Goal: Transaction & Acquisition: Download file/media

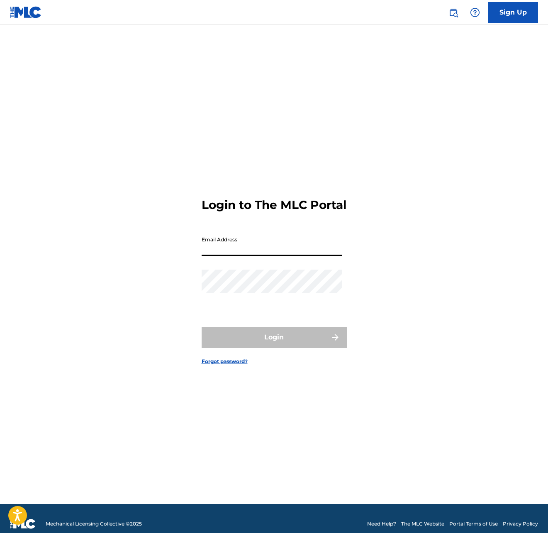
click at [233, 256] on input "Email Address" at bounding box center [272, 244] width 140 height 24
type input "[EMAIL_ADDRESS][DOMAIN_NAME]"
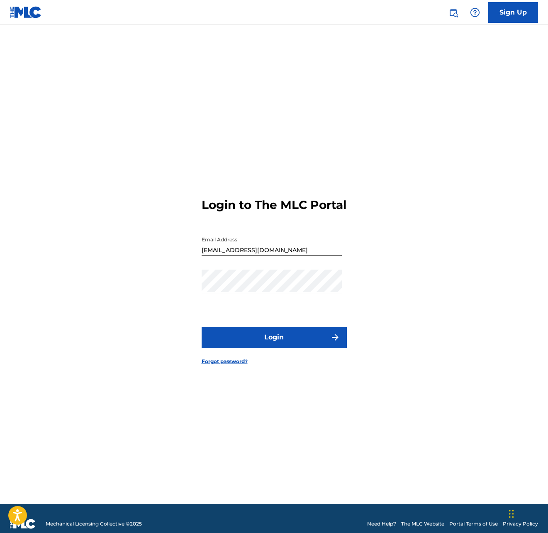
click at [228, 344] on button "Login" at bounding box center [274, 337] width 145 height 21
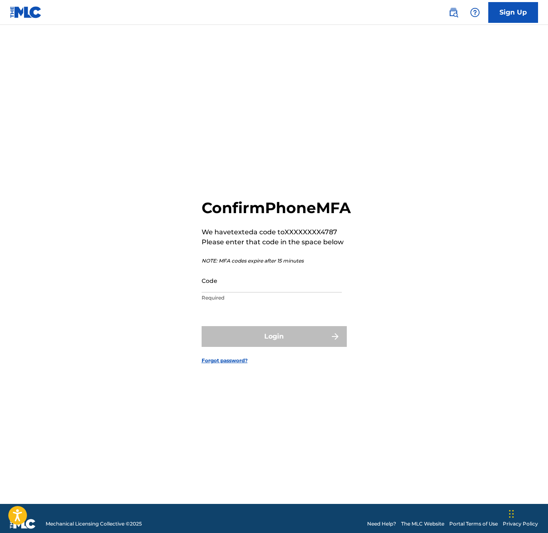
click at [220, 290] on input "Code" at bounding box center [272, 281] width 140 height 24
click at [218, 291] on input "Code" at bounding box center [272, 281] width 140 height 24
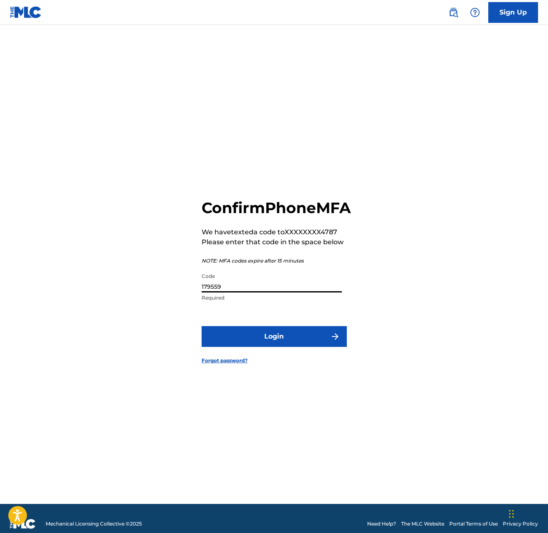
type input "179559"
click at [269, 347] on button "Login" at bounding box center [274, 336] width 145 height 21
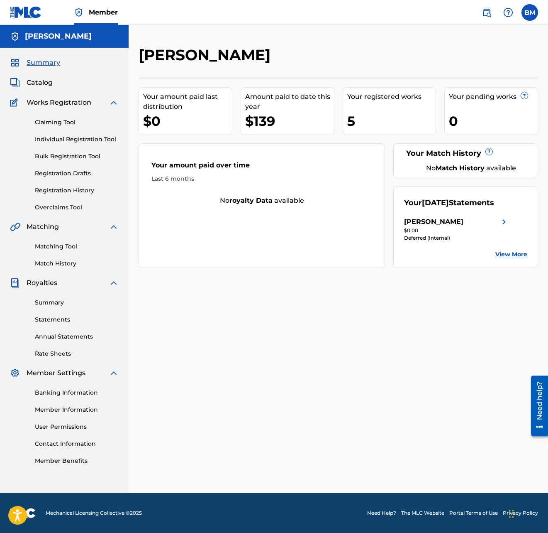
click at [46, 301] on link "Summary" at bounding box center [77, 302] width 84 height 9
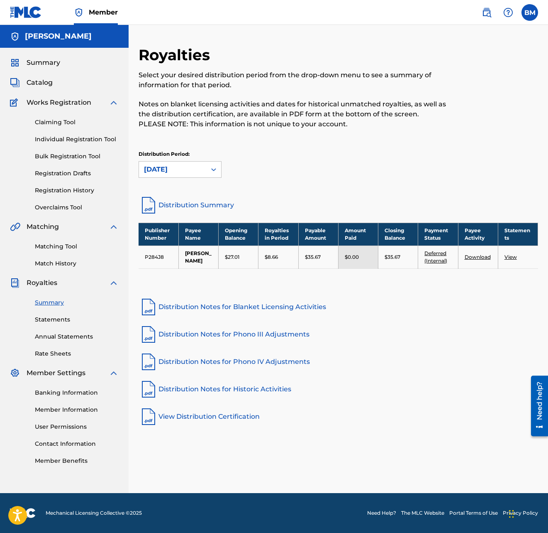
click at [510, 257] on link "View" at bounding box center [511, 257] width 12 height 6
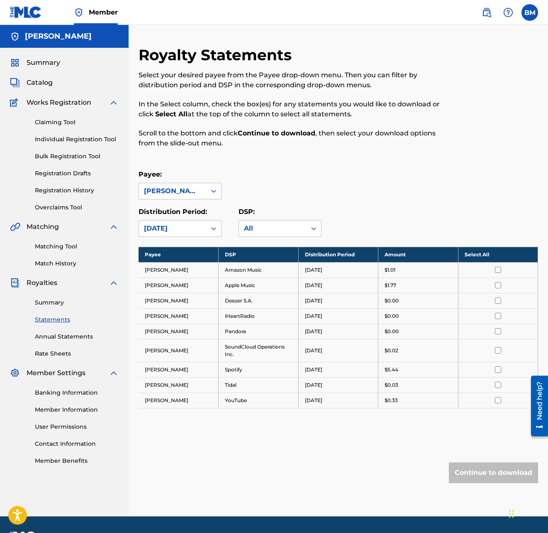
click at [498, 371] on input "checkbox" at bounding box center [498, 369] width 6 height 6
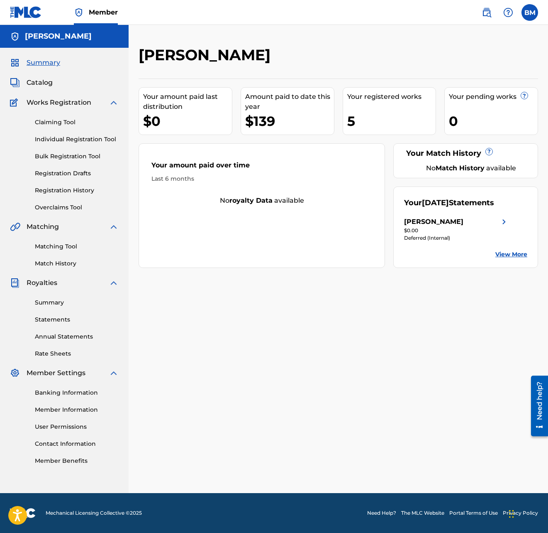
click at [45, 319] on link "Statements" at bounding box center [77, 319] width 84 height 9
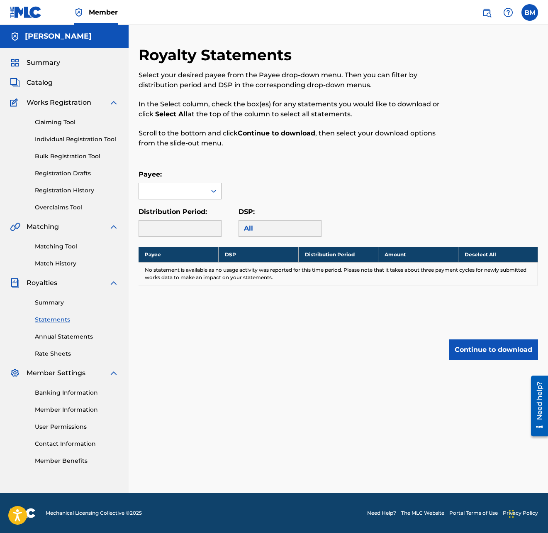
click at [184, 191] on div at bounding box center [172, 191] width 67 height 16
click at [177, 208] on div "[PERSON_NAME]" at bounding box center [180, 209] width 82 height 21
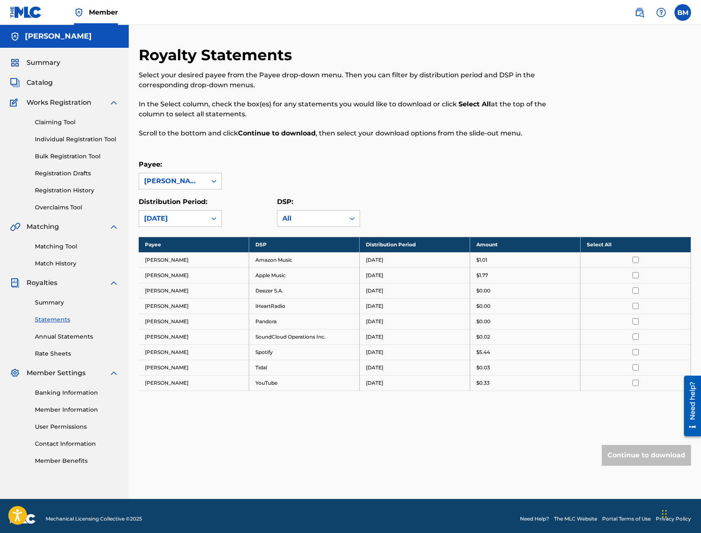
click at [50, 337] on link "Annual Statements" at bounding box center [77, 336] width 84 height 9
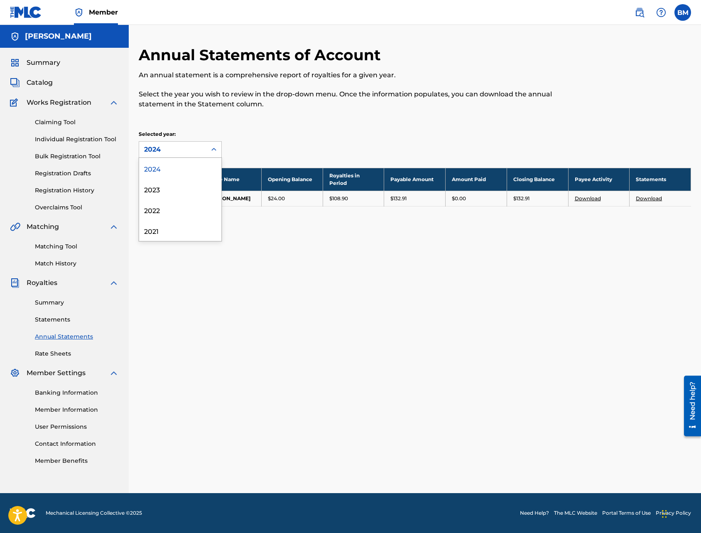
click at [211, 141] on div "2024" at bounding box center [180, 149] width 83 height 17
click at [184, 149] on div "2024" at bounding box center [172, 149] width 57 height 10
click at [49, 301] on link "Summary" at bounding box center [77, 302] width 84 height 9
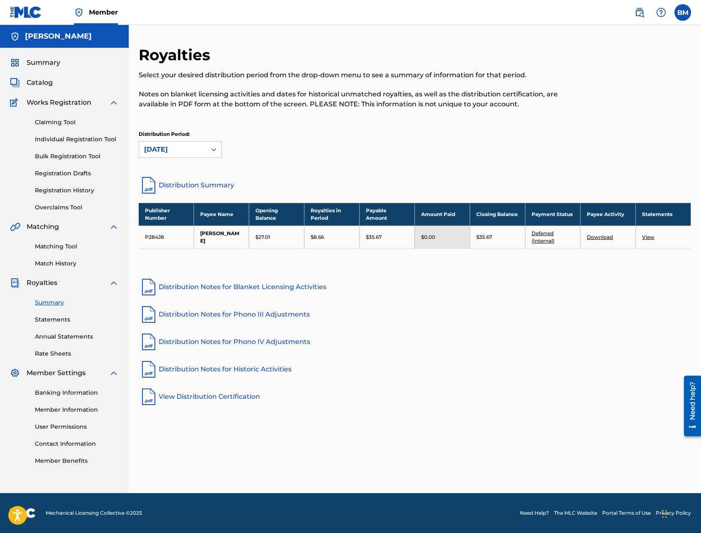
click at [545, 242] on link "Deferred (Internal)" at bounding box center [542, 237] width 23 height 14
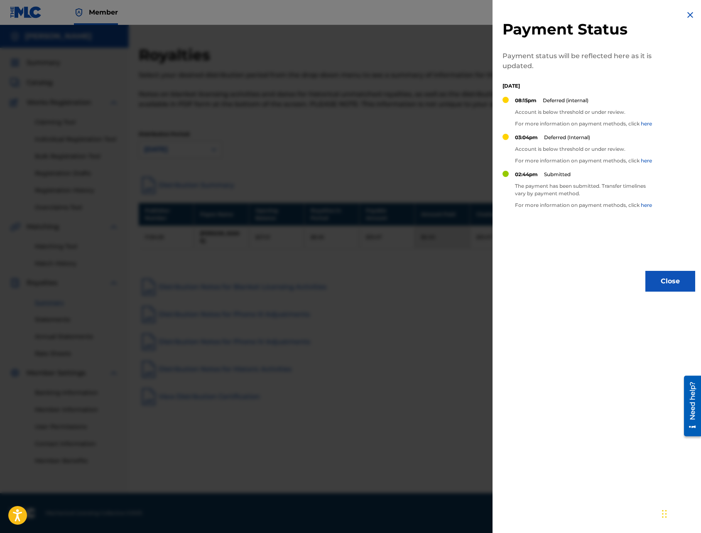
click at [548, 282] on button "Close" at bounding box center [670, 281] width 50 height 21
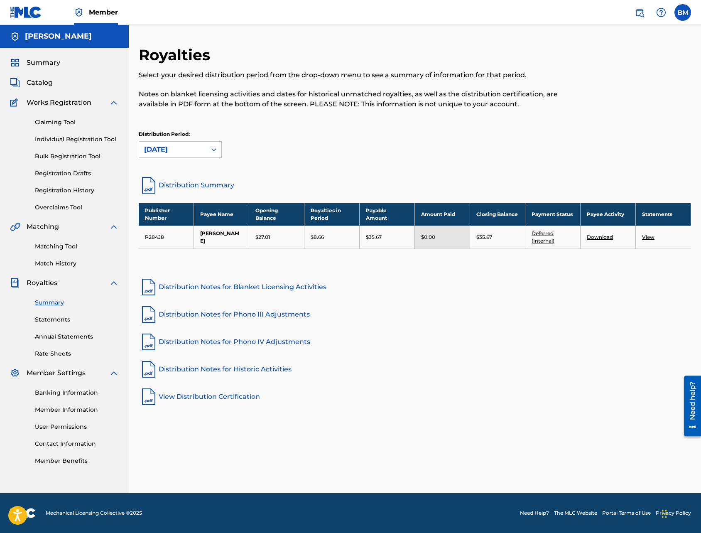
click at [35, 85] on span "Catalog" at bounding box center [40, 83] width 26 height 10
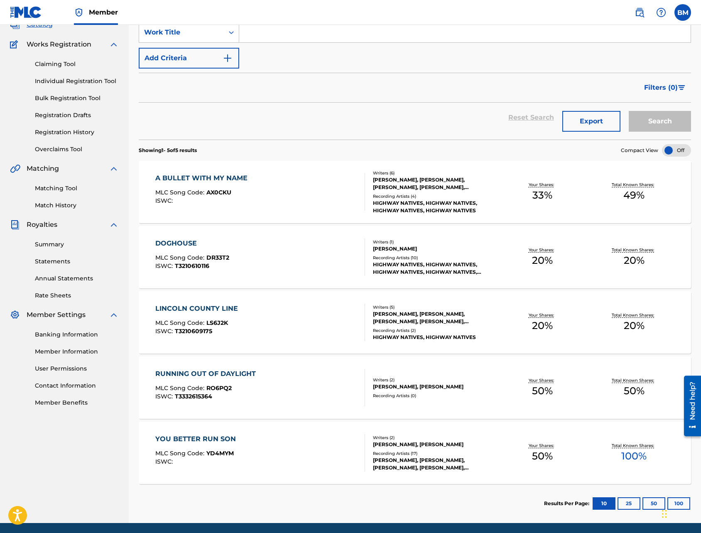
scroll to position [88, 0]
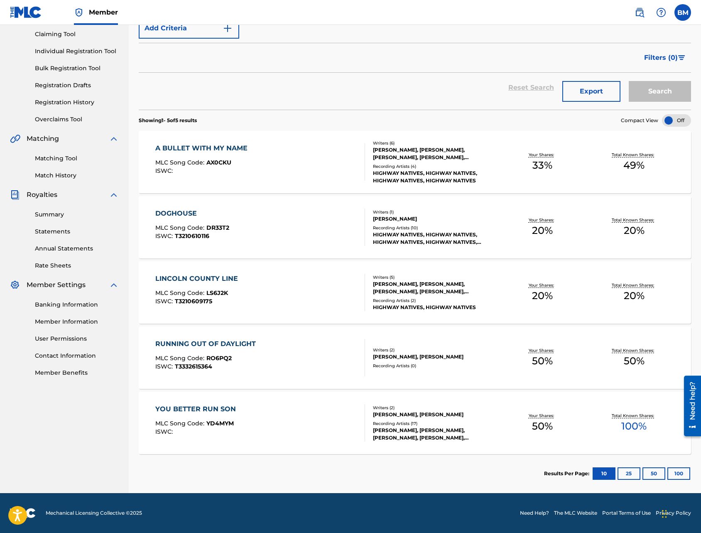
click at [208, 343] on div "RUNNING OUT OF DAYLIGHT" at bounding box center [207, 344] width 105 height 10
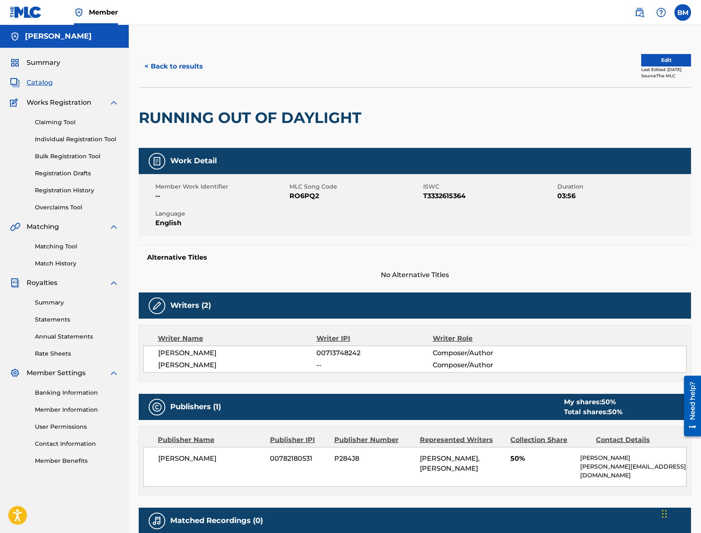
click at [51, 303] on link "Summary" at bounding box center [77, 302] width 84 height 9
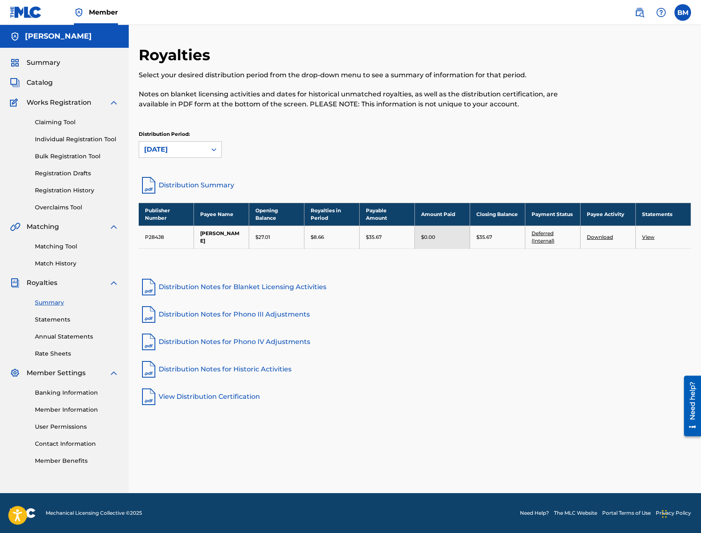
click at [548, 239] on link "View" at bounding box center [648, 237] width 12 height 6
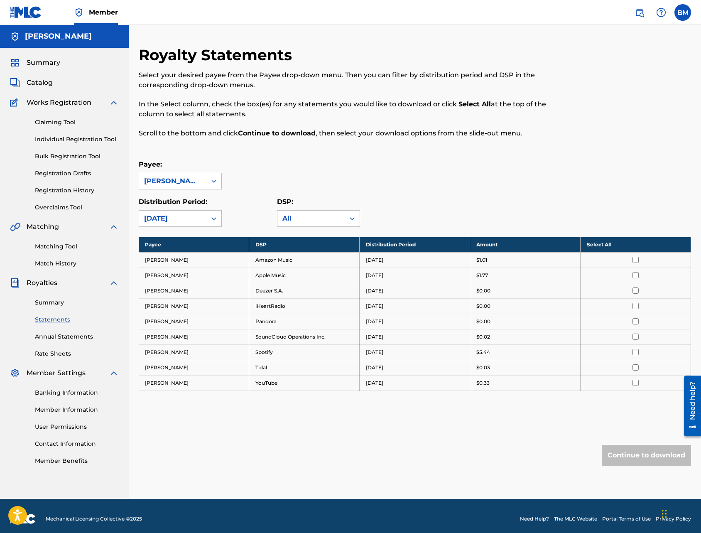
click at [548, 351] on div at bounding box center [636, 352] width 98 height 6
click at [548, 352] on input "checkbox" at bounding box center [635, 352] width 6 height 6
click at [548, 451] on button "Continue to download" at bounding box center [646, 455] width 89 height 21
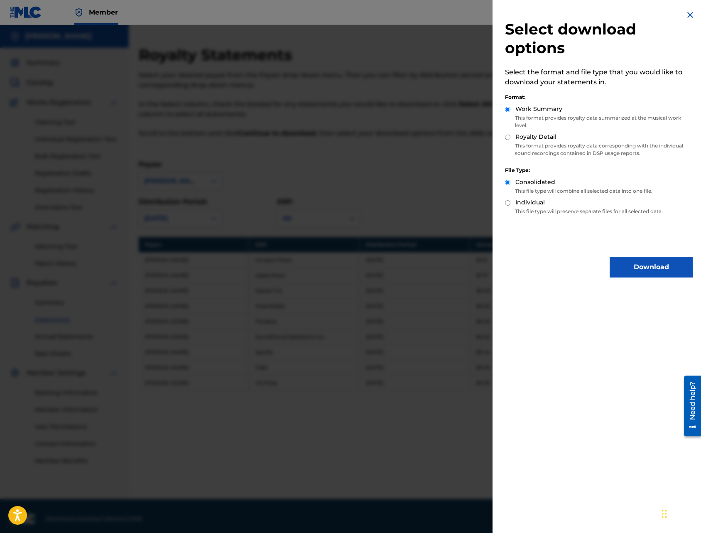
click at [505, 135] on input "Royalty Detail" at bounding box center [507, 137] width 5 height 5
radio input "true"
click at [548, 268] on button "Download" at bounding box center [650, 267] width 83 height 21
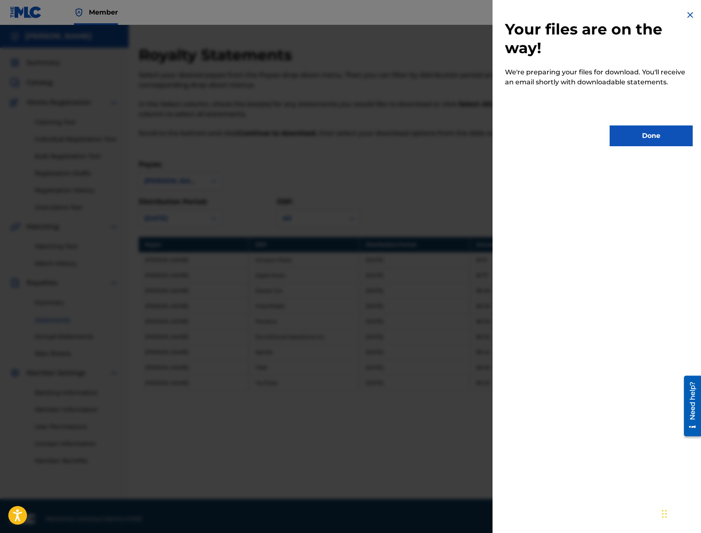
click at [548, 136] on button "Done" at bounding box center [650, 135] width 83 height 21
